Goal: Task Accomplishment & Management: Use online tool/utility

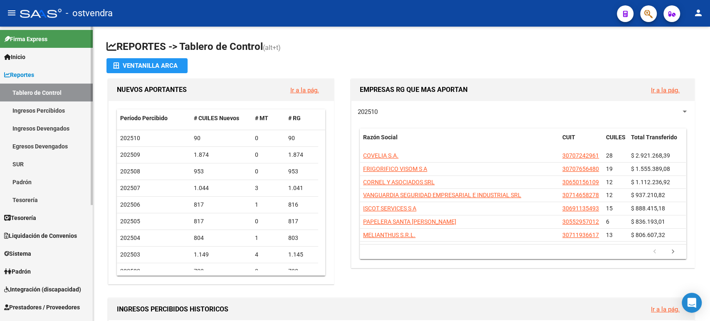
click at [41, 223] on link "Tesorería" at bounding box center [46, 218] width 93 height 18
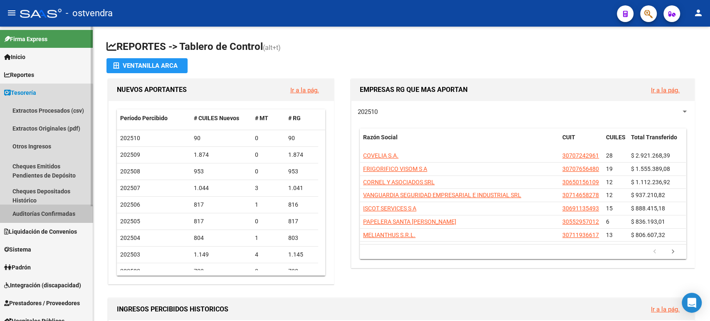
click at [46, 215] on link "Auditorías Confirmadas" at bounding box center [46, 214] width 93 height 18
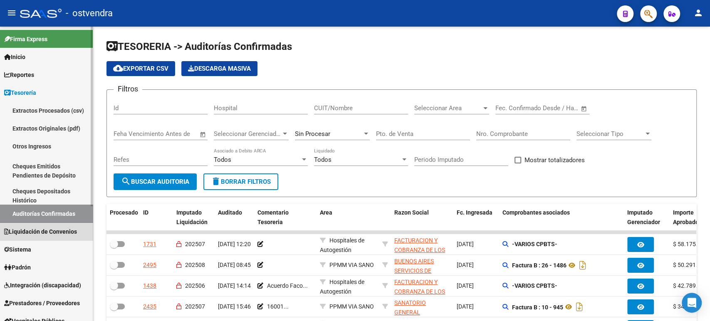
click at [57, 229] on span "Liquidación de Convenios" at bounding box center [40, 231] width 73 height 9
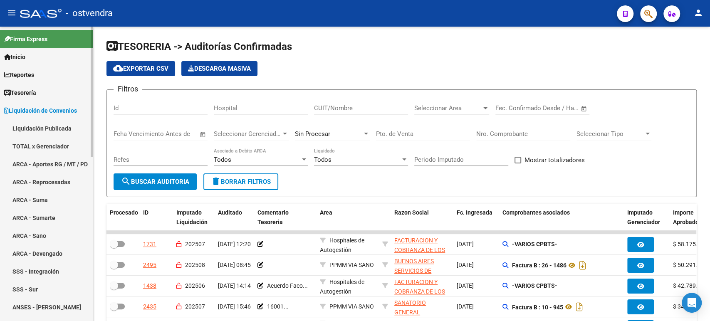
click at [42, 149] on link "TOTAL x Gerenciador" at bounding box center [46, 146] width 93 height 18
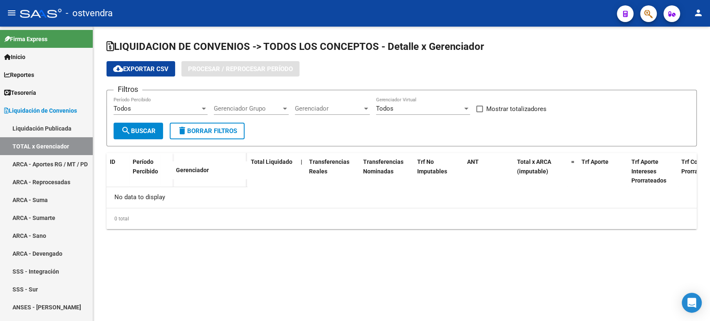
checkbox input "true"
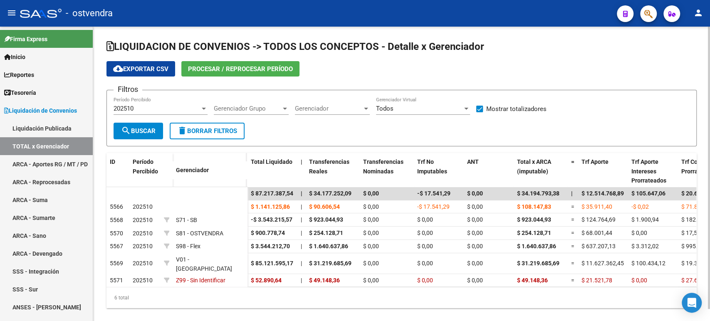
click at [217, 72] on span "Procesar / Reprocesar período" at bounding box center [240, 68] width 105 height 7
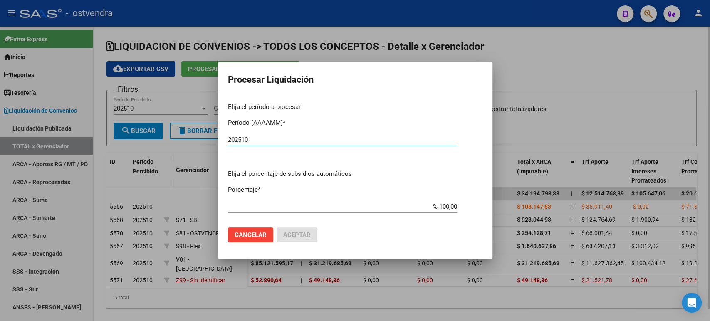
type input "202510"
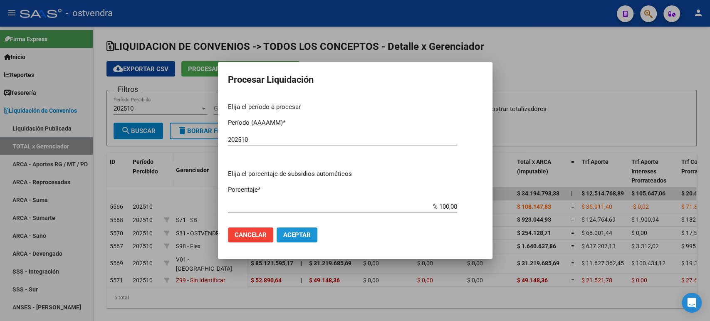
click at [283, 233] on span "Aceptar" at bounding box center [296, 234] width 27 height 7
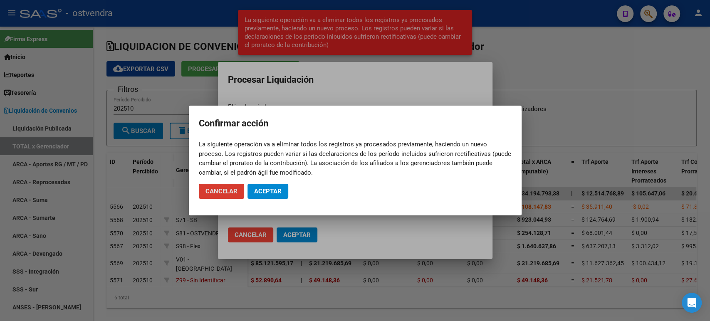
click at [274, 188] on span "Aceptar" at bounding box center [267, 191] width 27 height 7
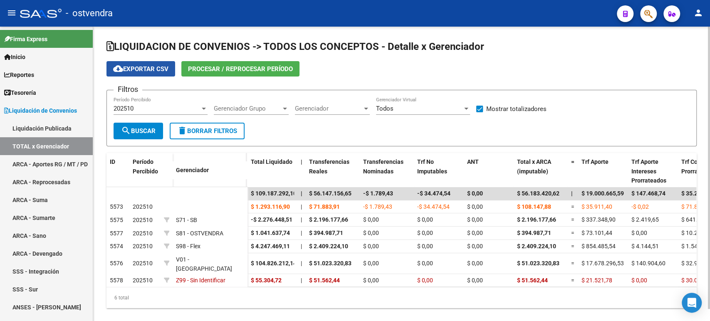
click at [166, 71] on span "cloud_download Exportar CSV" at bounding box center [140, 68] width 55 height 7
